Goal: Task Accomplishment & Management: Use online tool/utility

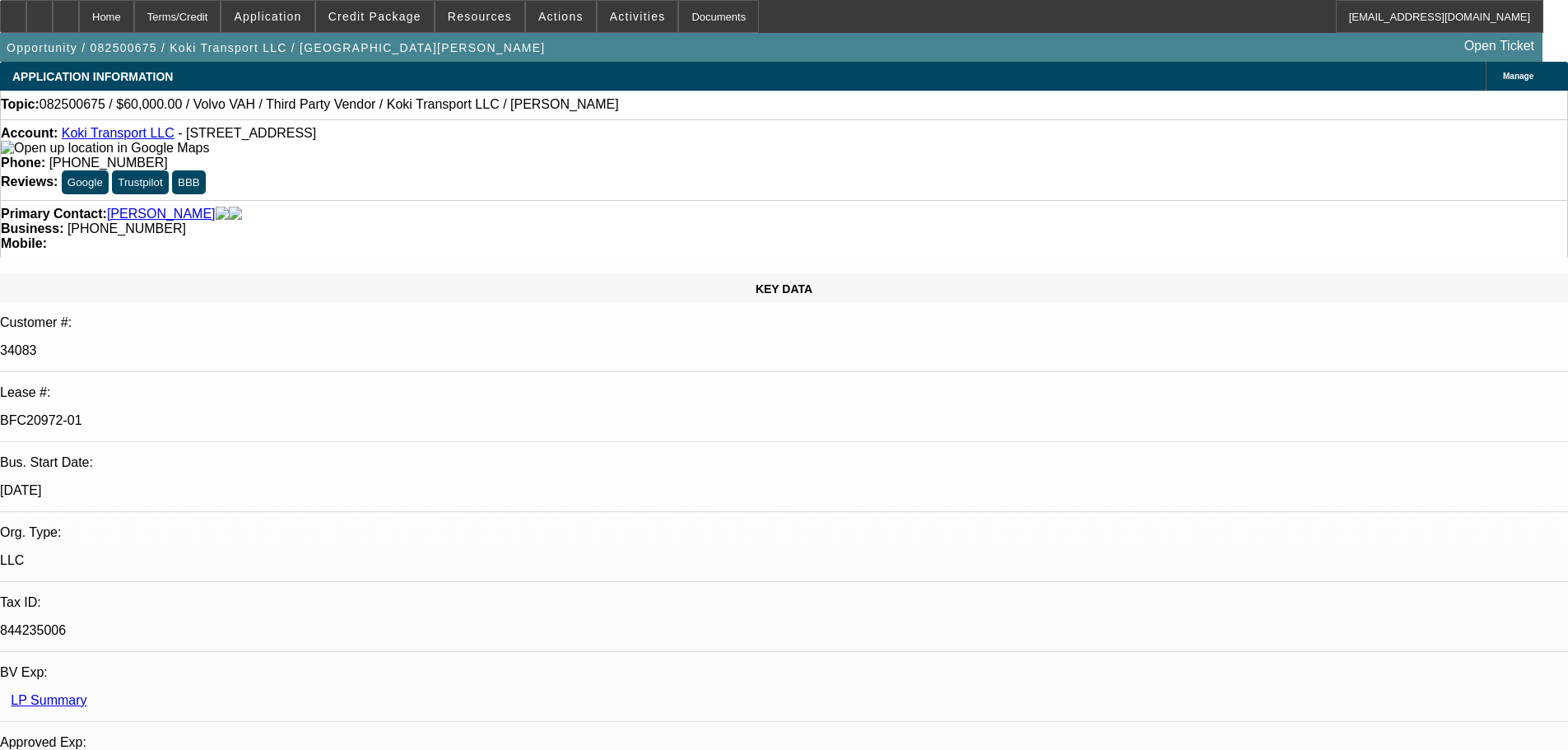
select select "0.2"
select select "2"
select select "0"
select select "6"
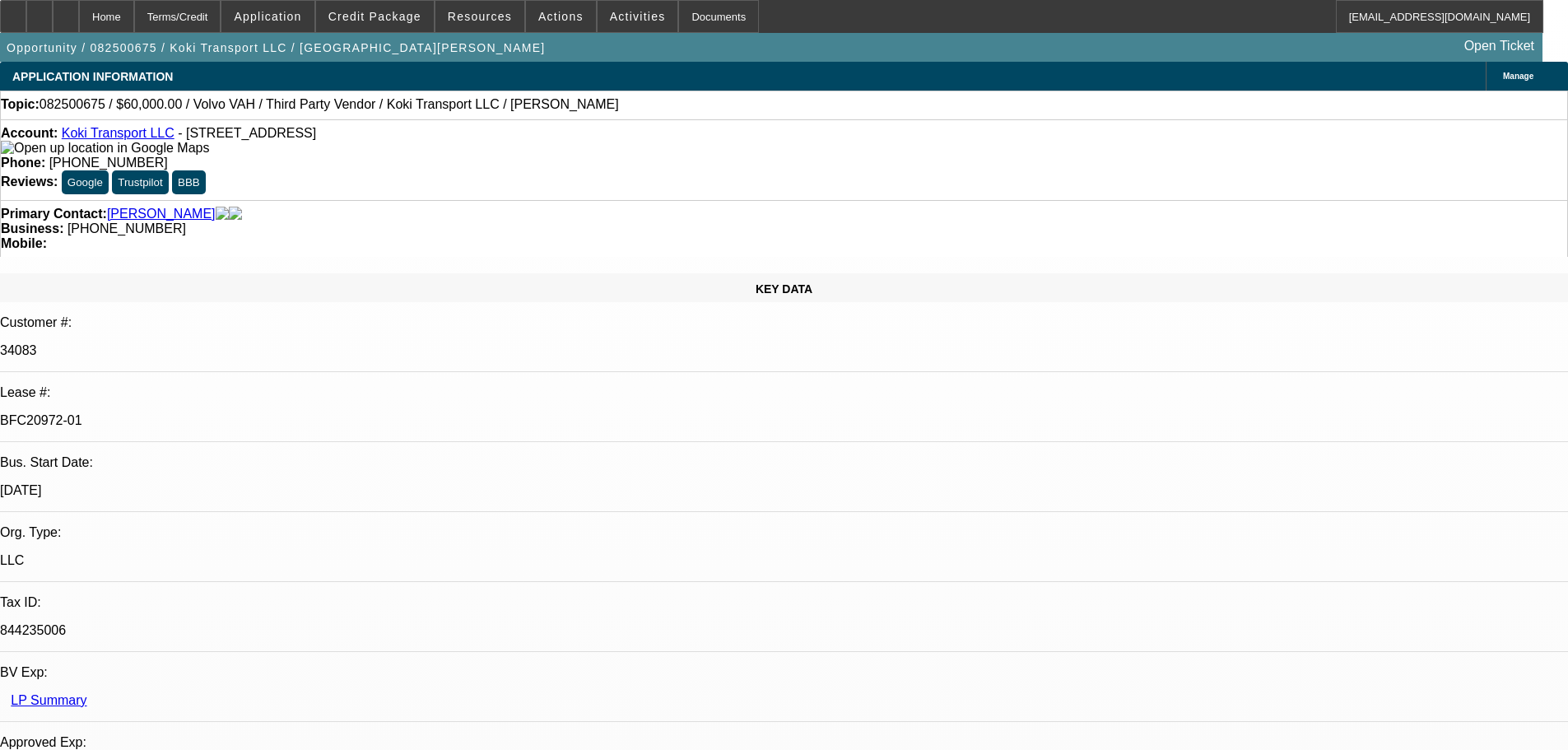
select select "0"
select select "2"
select select "0.1"
select select "4"
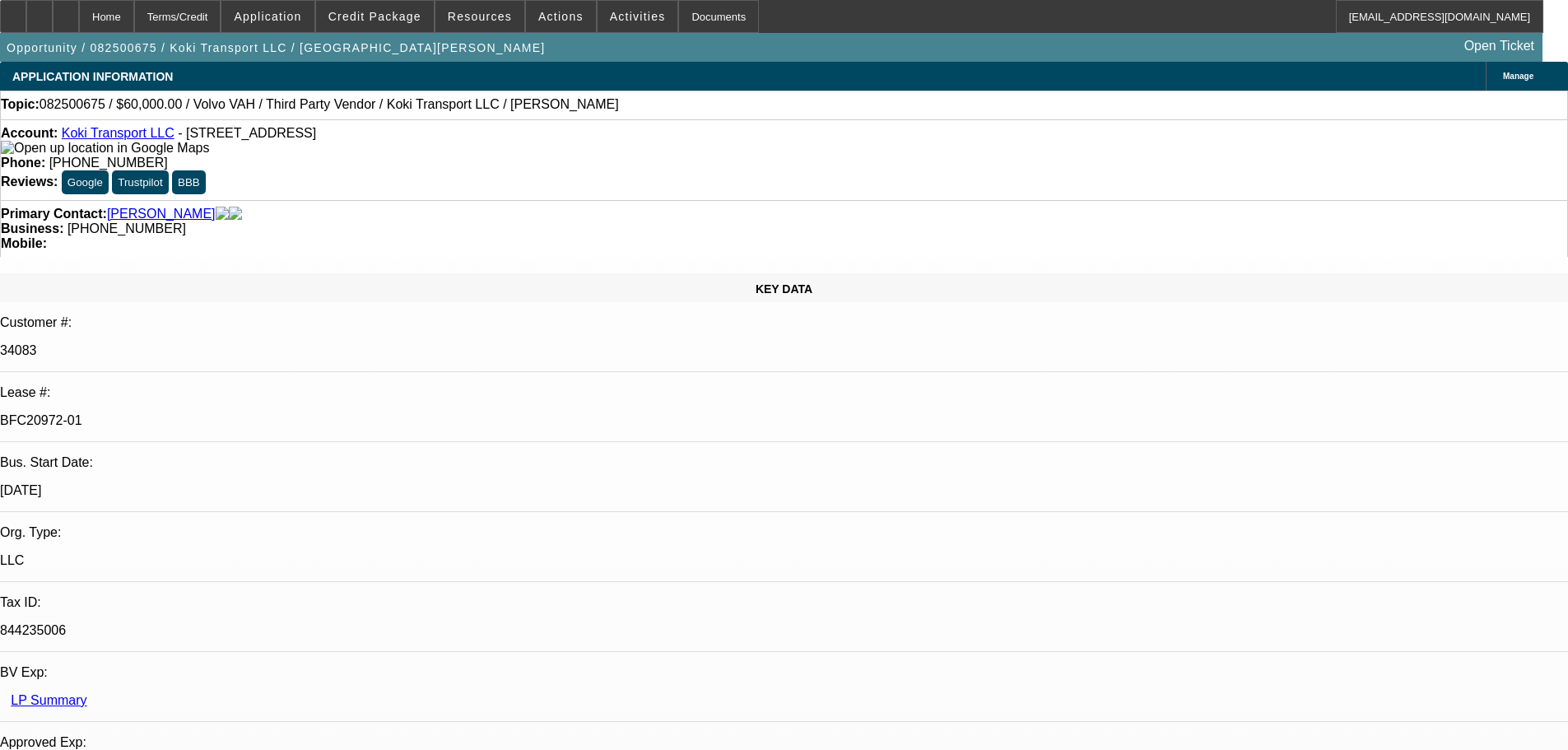
select select "0.2"
select select "2"
select select "0.1"
select select "4"
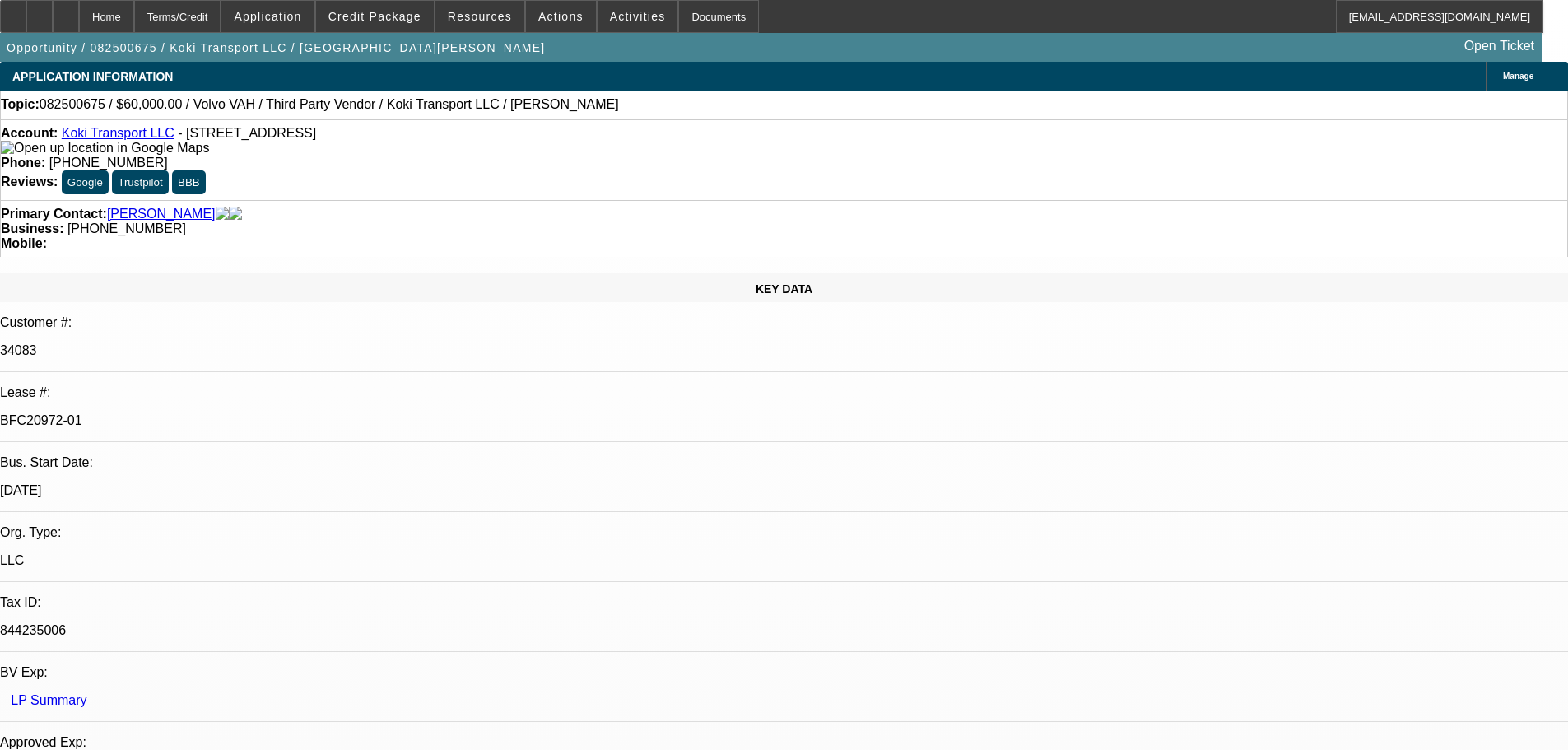
select select "0.15"
select select "2"
select select "0.1"
select select "4"
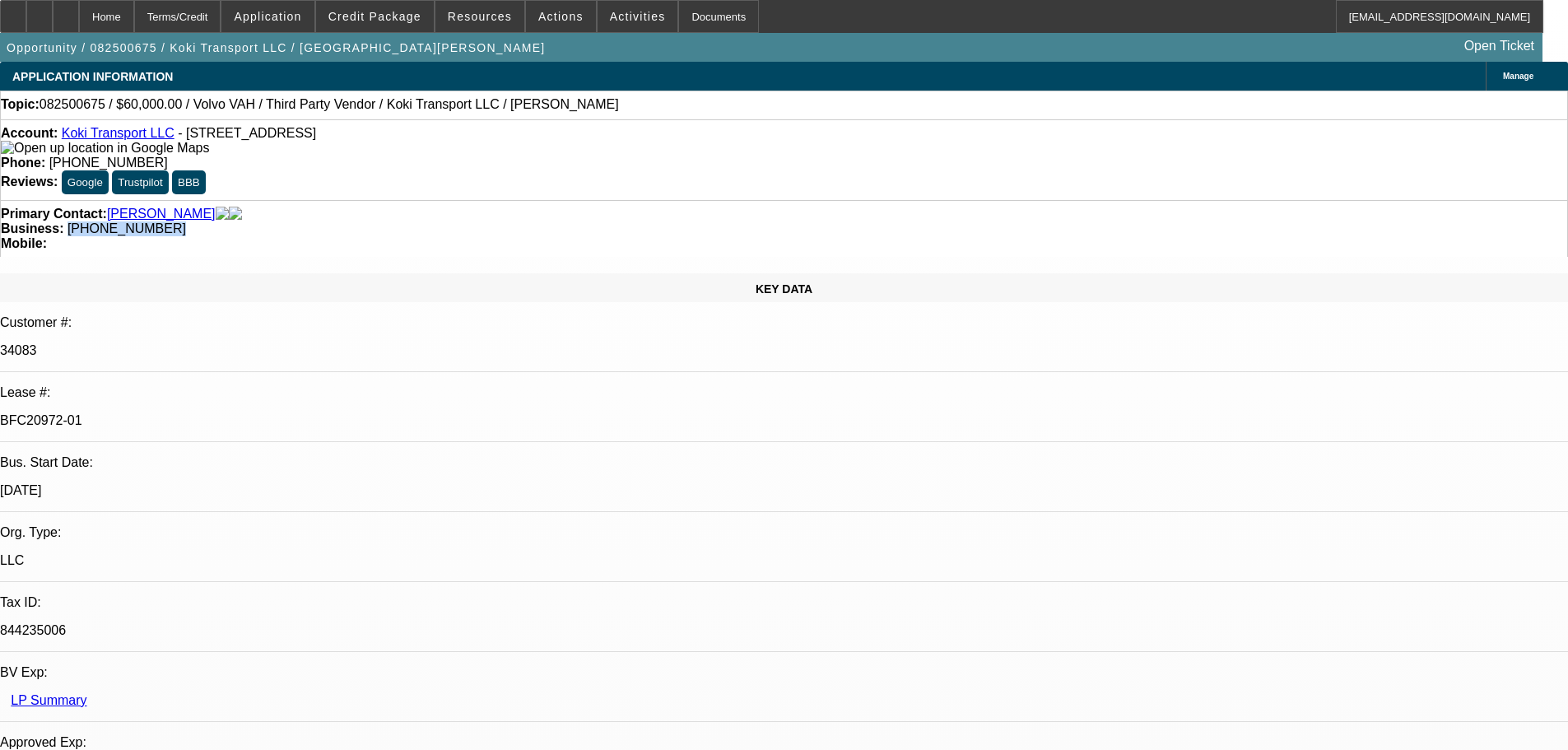
drag, startPoint x: 0, startPoint y: 0, endPoint x: 598, endPoint y: 182, distance: 625.1
click at [590, 221] on div "Business: [PHONE_NUMBER]" at bounding box center [784, 229] width 1566 height 15
copy span "[PHONE_NUMBER]"
